Goal: Task Accomplishment & Management: Manage account settings

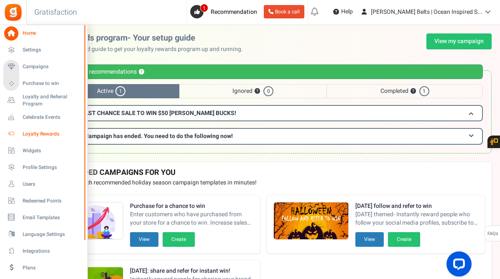
click at [46, 133] on span "Loyalty Rewards" at bounding box center [52, 134] width 59 height 7
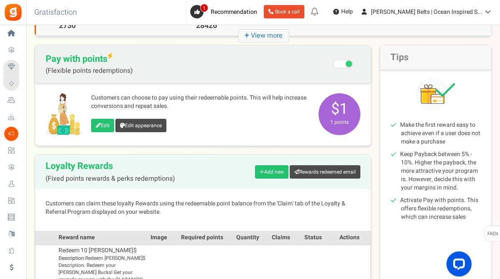
scroll to position [59, 0]
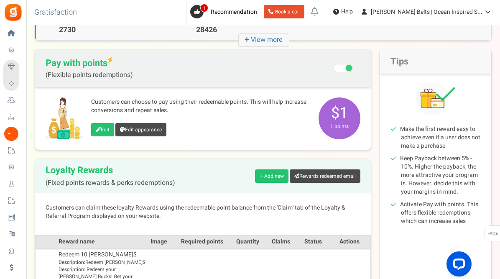
drag, startPoint x: 499, startPoint y: 128, endPoint x: 496, endPoint y: 149, distance: 21.1
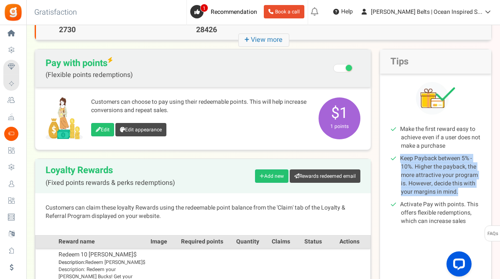
drag, startPoint x: 500, startPoint y: 130, endPoint x: 498, endPoint y: 155, distance: 25.6
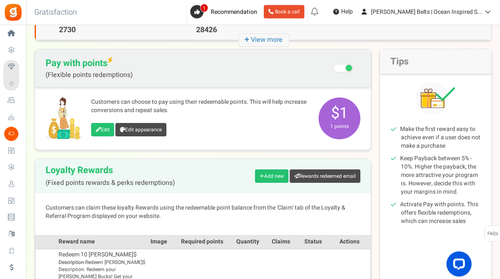
drag, startPoint x: 500, startPoint y: 130, endPoint x: 500, endPoint y: 152, distance: 22.2
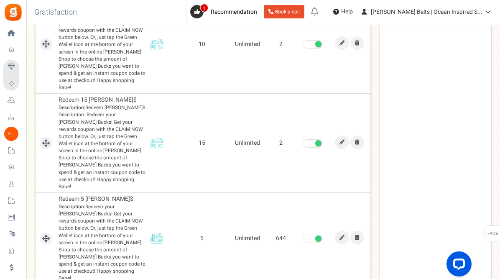
scroll to position [344, 0]
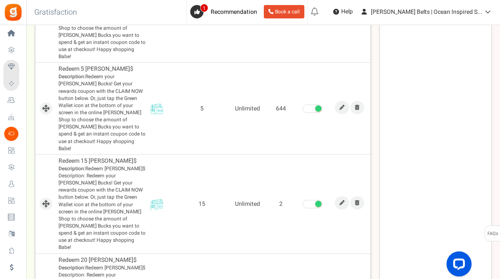
click at [183, 182] on td "15" at bounding box center [203, 203] width 58 height 99
drag, startPoint x: 500, startPoint y: 182, endPoint x: 508, endPoint y: 122, distance: 60.1
click at [500, 122] on html "Install now Back to Home Back to program setup Home Settings Campaigns Purchase…" at bounding box center [250, 34] width 500 height 756
click at [475, 109] on div "Tips Make the first reward easy to achieve even if a user does not make a purch…" at bounding box center [436, 62] width 112 height 597
click at [341, 105] on icon at bounding box center [342, 107] width 5 height 5
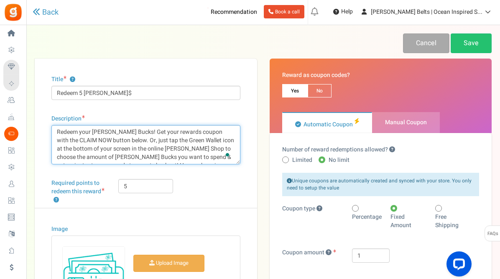
drag, startPoint x: 238, startPoint y: 143, endPoint x: 238, endPoint y: 158, distance: 14.7
click at [238, 158] on textarea "Redeem your [PERSON_NAME] Bucks! Get your rewards coupon with the CLAIM NOW but…" at bounding box center [145, 144] width 189 height 39
drag, startPoint x: 126, startPoint y: 132, endPoint x: 59, endPoint y: 123, distance: 67.5
click at [59, 123] on div "Description Redeem your [PERSON_NAME] Bucks! Get your rewards coupon with the C…" at bounding box center [145, 140] width 189 height 50
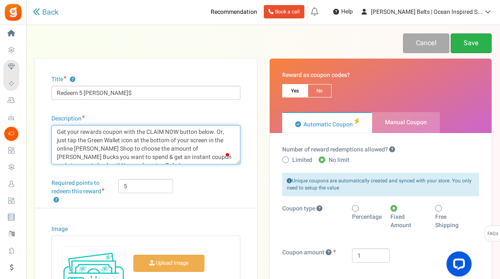
type textarea "Get your rewards coupon with the CLAIM NOW button below. Or, just tap the Green…"
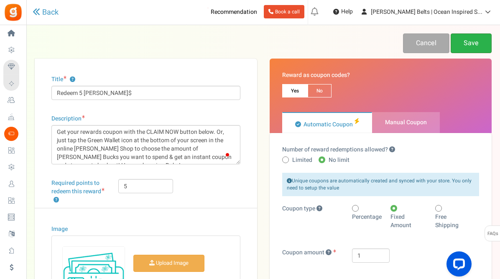
click at [474, 40] on link "Save" at bounding box center [471, 43] width 41 height 20
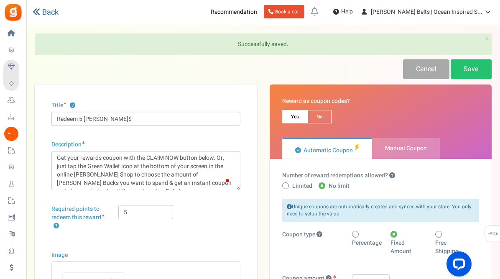
click at [44, 12] on link "Back" at bounding box center [46, 12] width 26 height 9
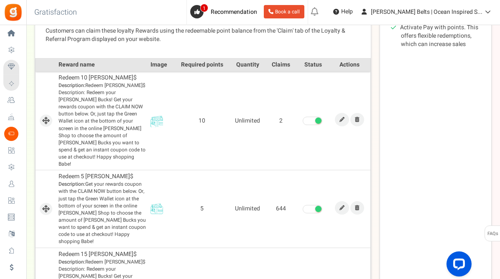
scroll to position [243, 0]
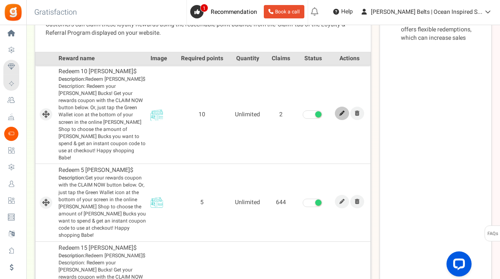
click at [341, 111] on icon at bounding box center [342, 113] width 5 height 5
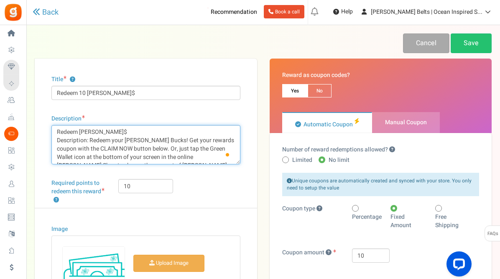
drag, startPoint x: 118, startPoint y: 132, endPoint x: 51, endPoint y: 127, distance: 67.5
click at [51, 127] on div "Title ? Redeem 10 [PERSON_NAME]$ Description Redeem [PERSON_NAME]$ Description:…" at bounding box center [146, 232] width 223 height 346
drag, startPoint x: 90, startPoint y: 140, endPoint x: 46, endPoint y: 128, distance: 45.5
click at [46, 128] on div "Title ? Redeem 10 [PERSON_NAME]$ Description Redeem [PERSON_NAME]$ Description:…" at bounding box center [146, 232] width 223 height 346
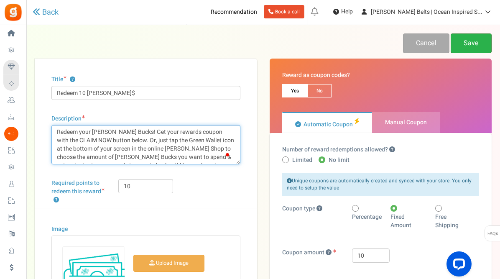
type textarea "Redeem your [PERSON_NAME] Bucks! Get your rewards coupon with the CLAIM NOW but…"
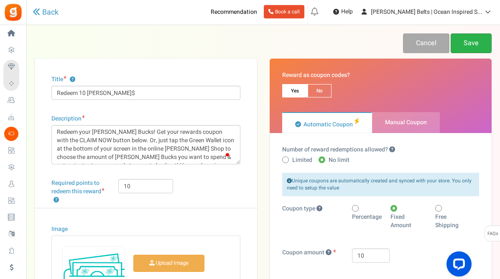
click at [475, 39] on link "Save" at bounding box center [471, 43] width 41 height 20
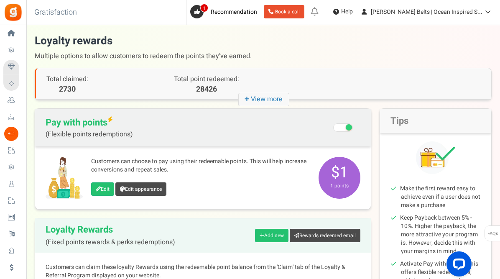
click at [127, 159] on p "Customers can choose to pay using their redeemable points. This will help incre…" at bounding box center [200, 165] width 219 height 17
drag, startPoint x: 500, startPoint y: 40, endPoint x: 495, endPoint y: 65, distance: 25.5
drag, startPoint x: 500, startPoint y: 67, endPoint x: 492, endPoint y: 133, distance: 66.2
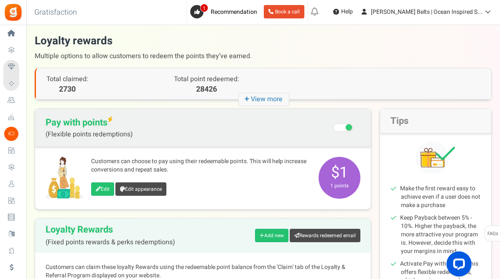
scroll to position [244, 0]
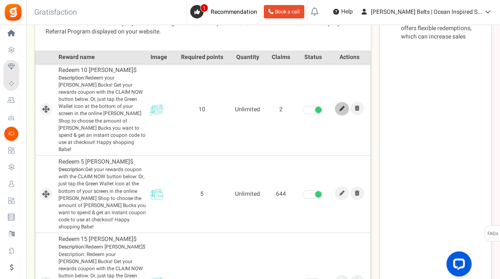
click at [342, 106] on icon at bounding box center [342, 108] width 5 height 5
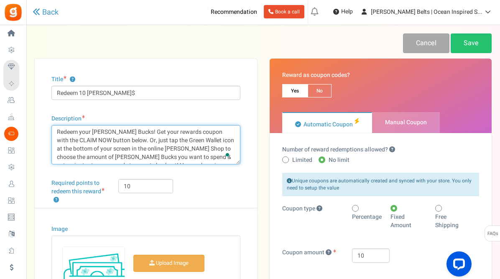
drag, startPoint x: 126, startPoint y: 131, endPoint x: 30, endPoint y: 115, distance: 97.5
click at [30, 115] on div "Title ? Redeem 10 [PERSON_NAME]$ Description Redeem your [PERSON_NAME] Bucks! G…" at bounding box center [145, 232] width 235 height 346
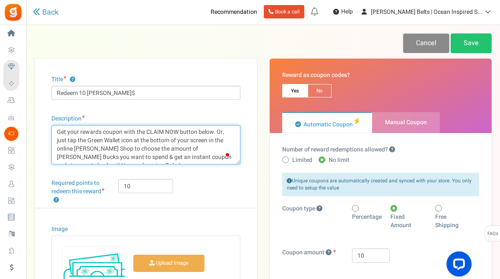
scroll to position [1, 0]
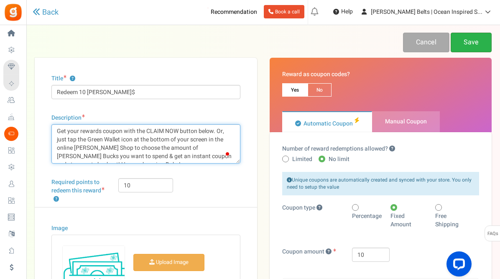
type textarea "Get your rewards coupon with the CLAIM NOW button below. Or, just tap the Green…"
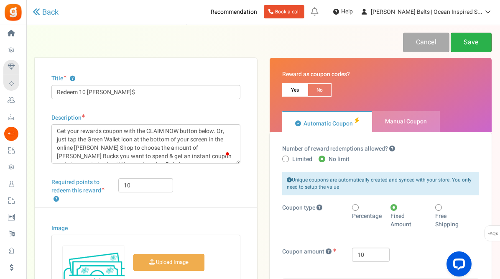
click at [474, 40] on link "Save" at bounding box center [471, 43] width 41 height 20
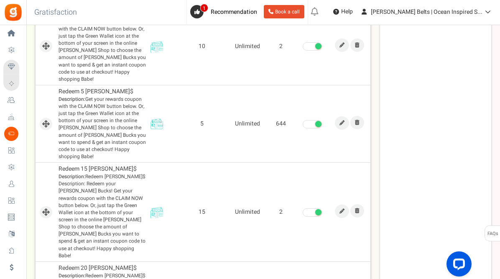
scroll to position [301, 0]
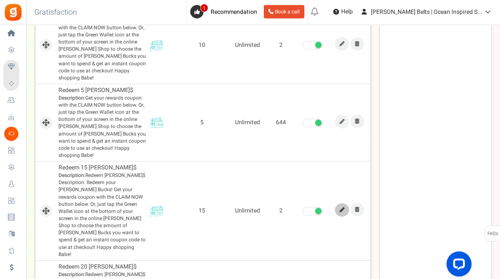
click at [341, 208] on icon at bounding box center [342, 210] width 5 height 5
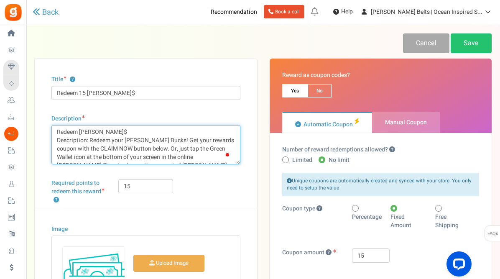
drag, startPoint x: 90, startPoint y: 140, endPoint x: 50, endPoint y: 129, distance: 41.6
click at [50, 129] on div "Title ? Redeem 15 [PERSON_NAME]$ Description Redeem [PERSON_NAME]$ Description:…" at bounding box center [146, 232] width 223 height 346
drag, startPoint x: 159, startPoint y: 139, endPoint x: 39, endPoint y: 127, distance: 120.7
click at [39, 127] on div "Title ? Redeem 15 [PERSON_NAME]$ Description Redeem [PERSON_NAME]$ Description:…" at bounding box center [146, 232] width 223 height 346
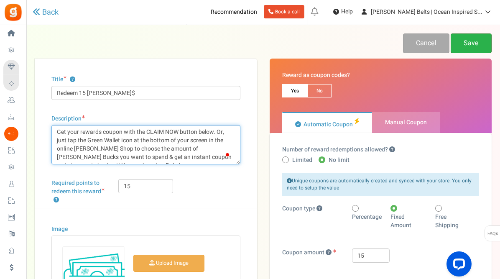
type textarea "Get your rewards coupon with the CLAIM NOW button below. Or, just tap the Green…"
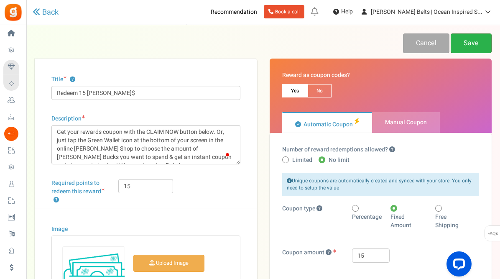
click at [469, 43] on link "Save" at bounding box center [471, 43] width 41 height 20
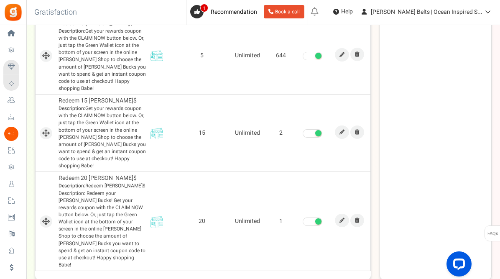
scroll to position [351, 0]
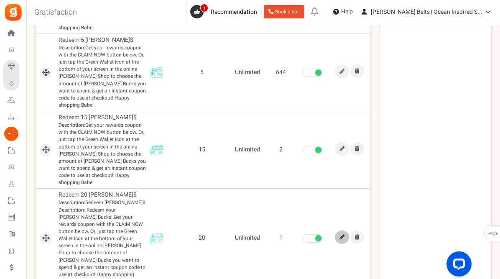
click at [342, 235] on icon at bounding box center [342, 237] width 5 height 5
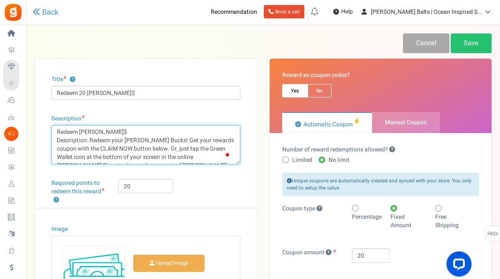
drag, startPoint x: 158, startPoint y: 140, endPoint x: 46, endPoint y: 126, distance: 112.6
click at [46, 126] on div "Title ? Redeem 20 [PERSON_NAME]$ Description Redeem [PERSON_NAME]$ Description:…" at bounding box center [146, 232] width 223 height 346
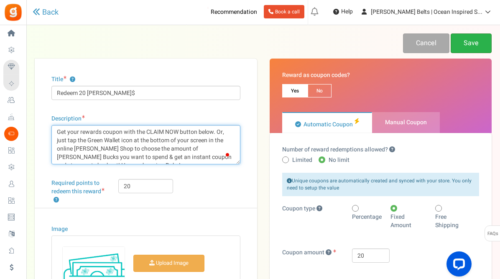
type textarea "Get your rewards coupon with the CLAIM NOW button below. Or, just tap the Green…"
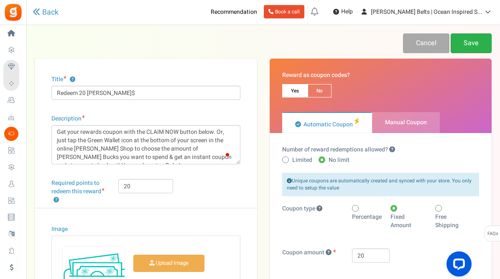
click at [470, 41] on link "Save" at bounding box center [471, 43] width 41 height 20
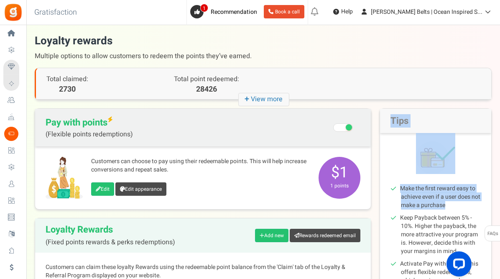
drag, startPoint x: 500, startPoint y: 110, endPoint x: 497, endPoint y: 191, distance: 81.2
